Goal: Information Seeking & Learning: Learn about a topic

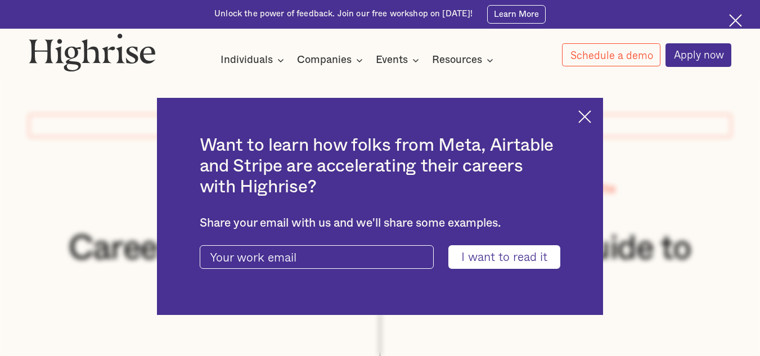
click at [587, 117] on img at bounding box center [584, 116] width 13 height 13
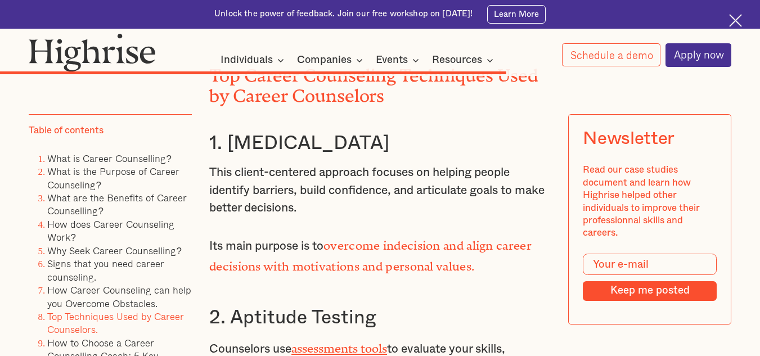
scroll to position [6574, 0]
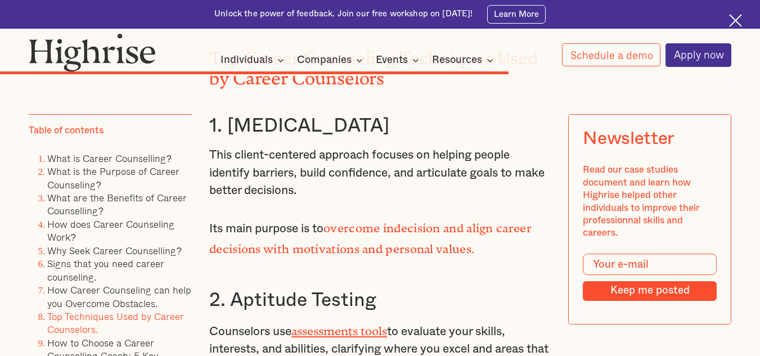
drag, startPoint x: 209, startPoint y: 157, endPoint x: 464, endPoint y: 155, distance: 254.9
click at [464, 138] on h3 "1. [MEDICAL_DATA]" at bounding box center [380, 126] width 342 height 24
copy h3 "1. [MEDICAL_DATA]"
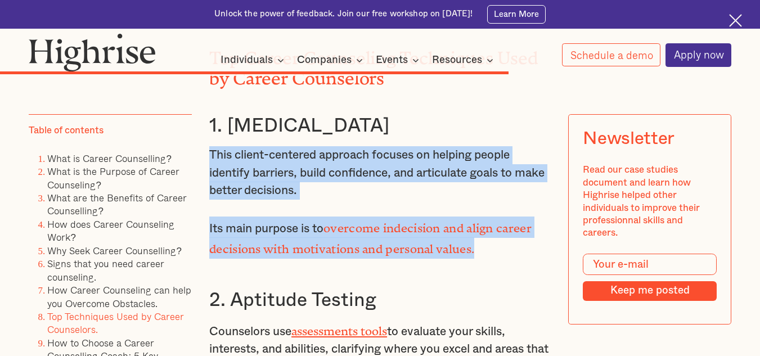
drag, startPoint x: 209, startPoint y: 182, endPoint x: 481, endPoint y: 276, distance: 287.9
copy div "This client-centered approach focuses on helping people identify barriers, buil…"
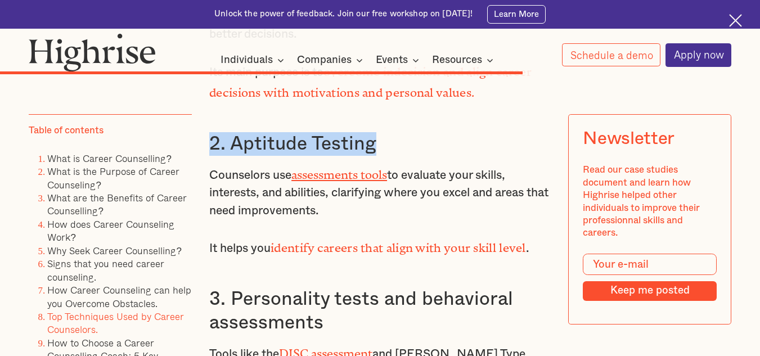
drag, startPoint x: 211, startPoint y: 174, endPoint x: 384, endPoint y: 180, distance: 173.4
click at [384, 156] on h3 "2. Aptitude Testing" at bounding box center [380, 144] width 342 height 24
copy h3 "2. Aptitude Testing"
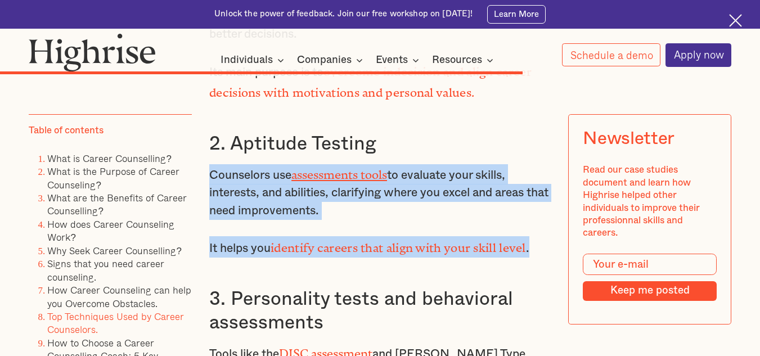
drag, startPoint x: 210, startPoint y: 201, endPoint x: 547, endPoint y: 261, distance: 342.7
copy div "Counselors use assessments tools to evaluate your skills, interests, and abilit…"
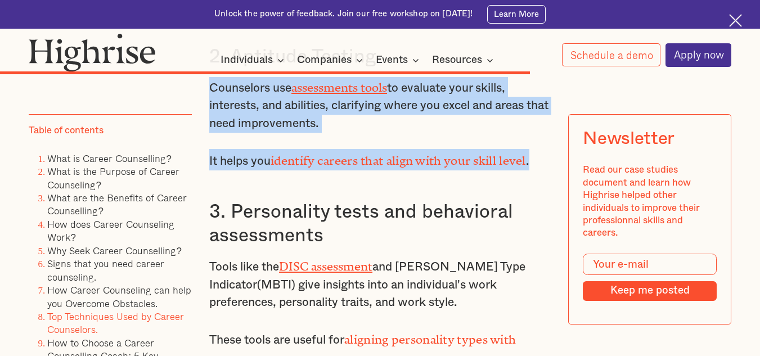
scroll to position [6852, 0]
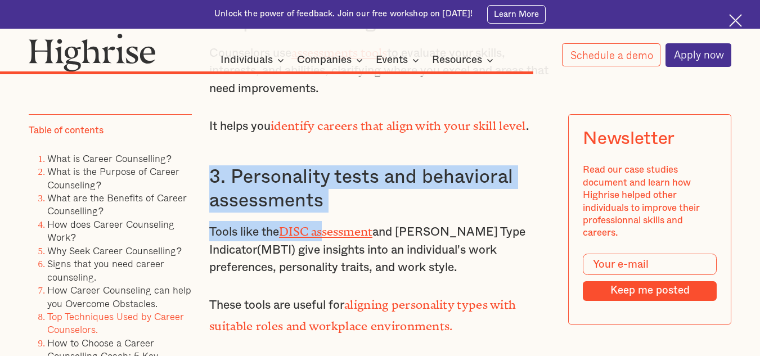
drag, startPoint x: 210, startPoint y: 205, endPoint x: 328, endPoint y: 239, distance: 122.7
click at [328, 239] on div "How Career Counseling Can Help You Overcome Obstacles Career counseling offers …" at bounding box center [380, 273] width 342 height 2266
click at [329, 213] on h3 "3. Personality tests and behavioral assessments" at bounding box center [380, 188] width 342 height 47
drag, startPoint x: 207, startPoint y: 202, endPoint x: 327, endPoint y: 226, distance: 122.8
click at [327, 213] on h3 "3. Personality tests and behavioral assessments" at bounding box center [380, 188] width 342 height 47
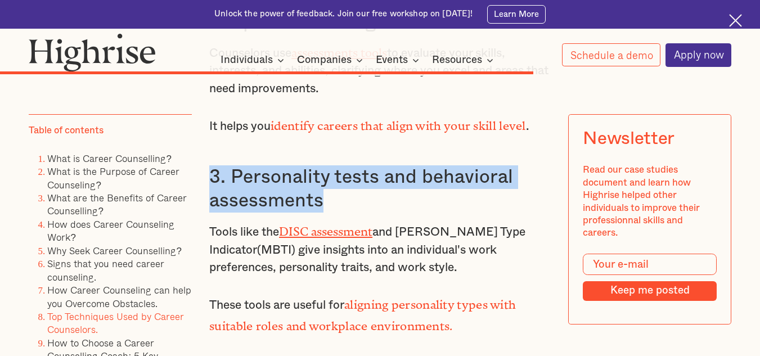
copy h3 "3. Personality tests and behavioral assessments"
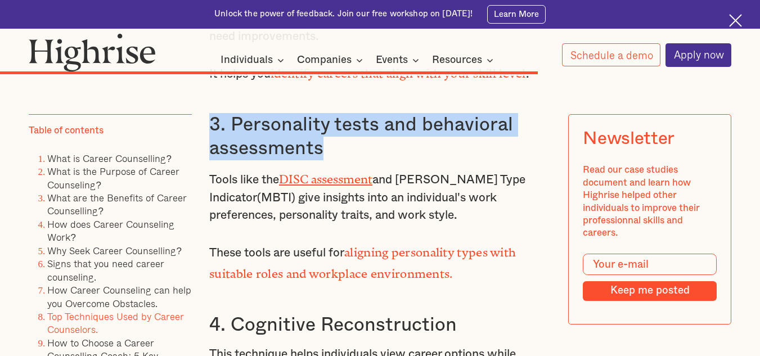
scroll to position [6939, 0]
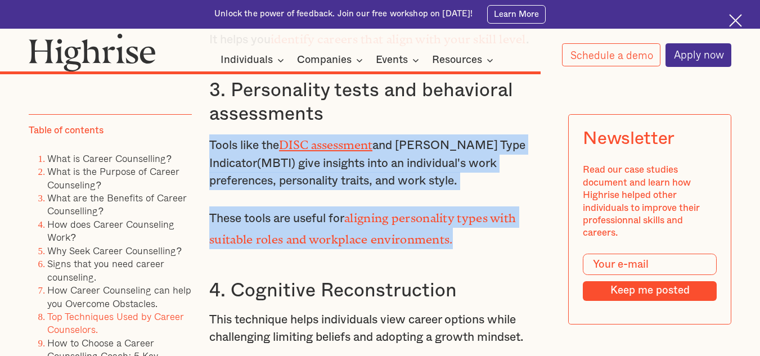
drag, startPoint x: 210, startPoint y: 170, endPoint x: 465, endPoint y: 265, distance: 272.0
click at [465, 265] on div "How Career Counseling Can Help You Overcome Obstacles Career counseling offers …" at bounding box center [380, 186] width 342 height 2266
copy div "Tools like the DISC assessment and [PERSON_NAME] Type Indicator(MBTI) give insi…"
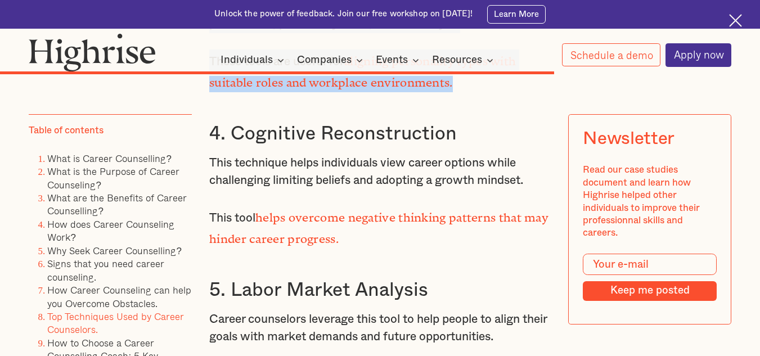
scroll to position [7113, 0]
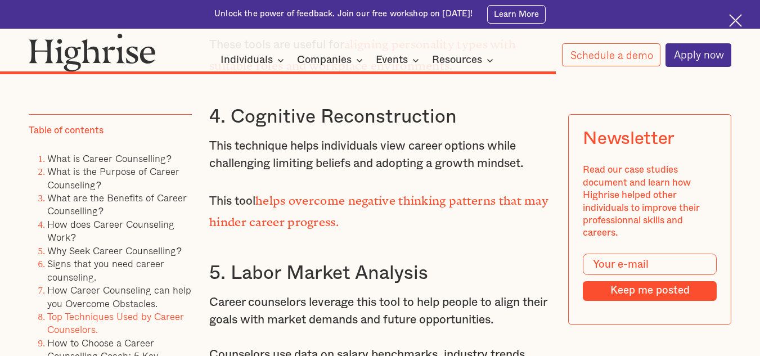
click at [209, 129] on h3 "4. Cognitive Reconstruction" at bounding box center [380, 117] width 342 height 24
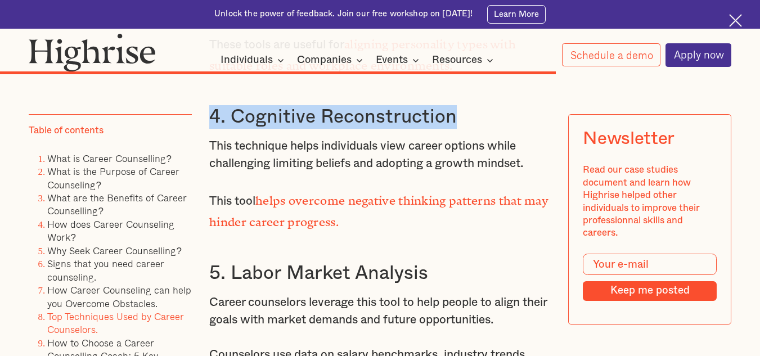
drag, startPoint x: 212, startPoint y: 136, endPoint x: 460, endPoint y: 141, distance: 247.6
click at [460, 129] on h3 "4. Cognitive Reconstruction" at bounding box center [380, 117] width 342 height 24
copy h3 "4. Cognitive Reconstruction"
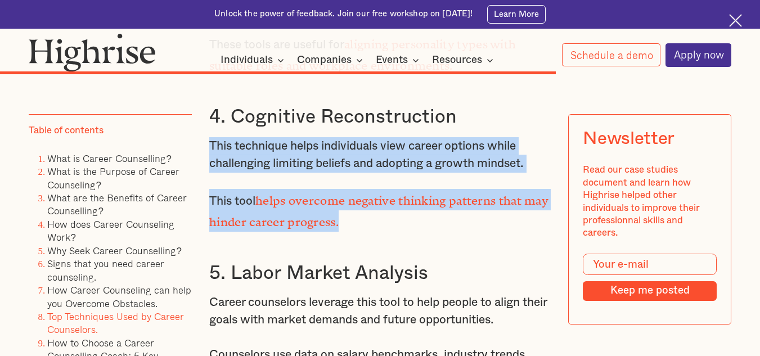
drag, startPoint x: 209, startPoint y: 161, endPoint x: 390, endPoint y: 239, distance: 197.3
click at [390, 239] on div "How Career Counseling Can Help You Overcome Obstacles Career counseling offers …" at bounding box center [380, 12] width 342 height 2266
copy div "This technique helps individuals view career options while challenging limiting…"
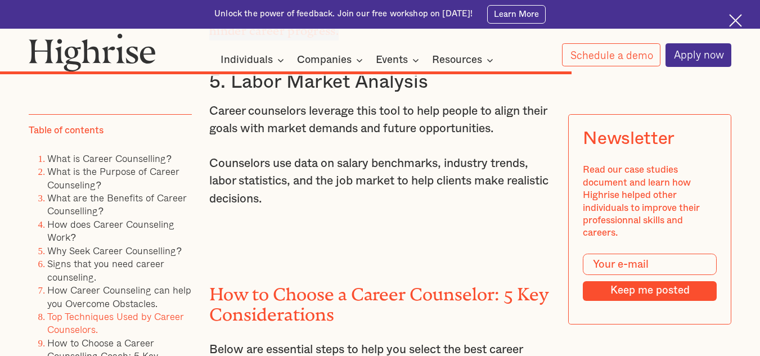
scroll to position [7287, 0]
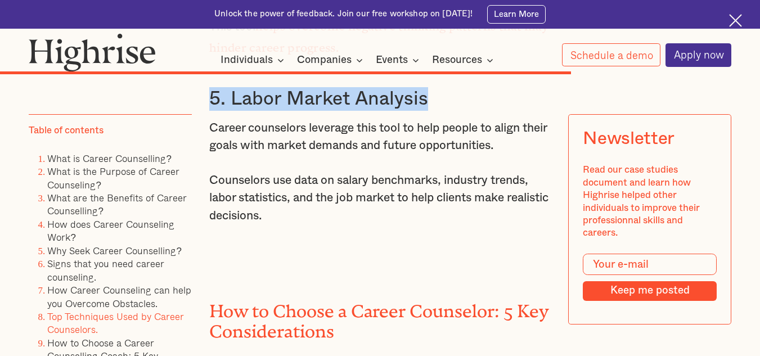
drag, startPoint x: 209, startPoint y: 114, endPoint x: 429, endPoint y: 122, distance: 220.2
click at [429, 111] on h3 "5. Labor Market Analysis" at bounding box center [380, 99] width 342 height 24
copy h3 "5. Labor Market Analysis"
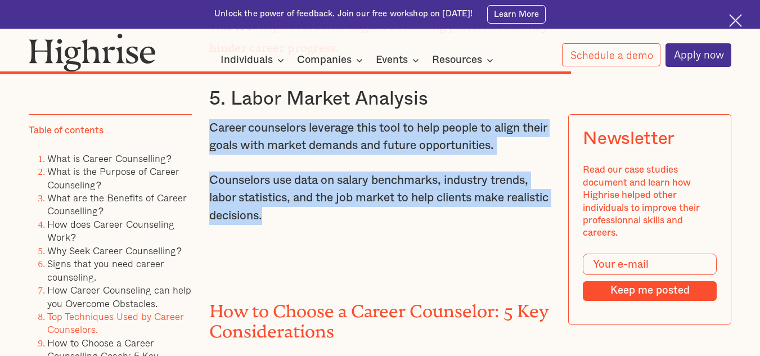
drag, startPoint x: 210, startPoint y: 142, endPoint x: 319, endPoint y: 232, distance: 141.4
copy div "Career counselors leverage this tool to help people to align their goals with m…"
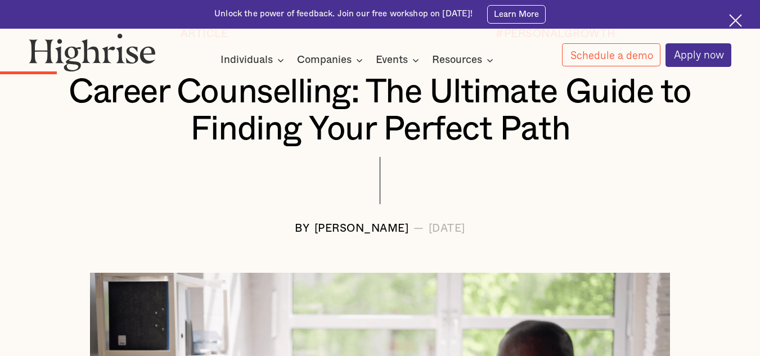
scroll to position [0, 0]
